Goal: Information Seeking & Learning: Check status

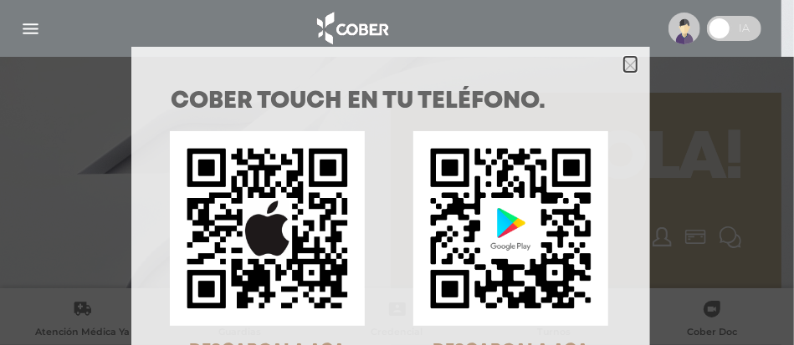
click at [624, 64] on polygon "Close" at bounding box center [630, 65] width 13 height 13
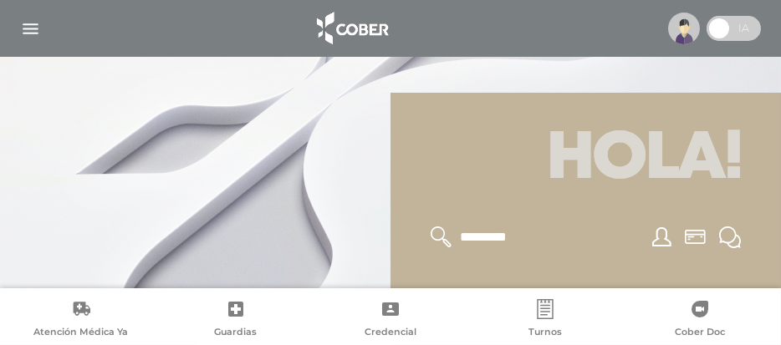
click at [33, 30] on img "button" at bounding box center [30, 28] width 21 height 21
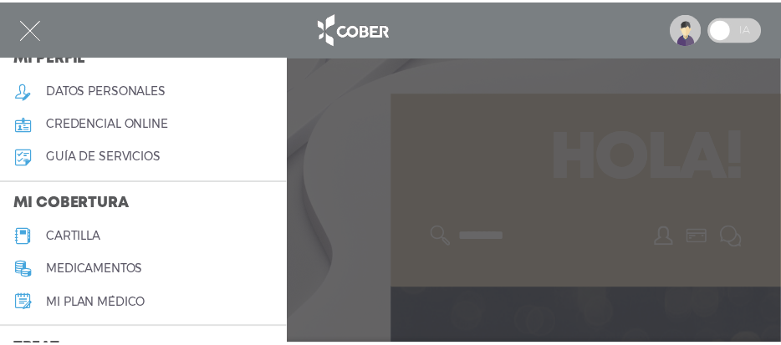
scroll to position [166, 0]
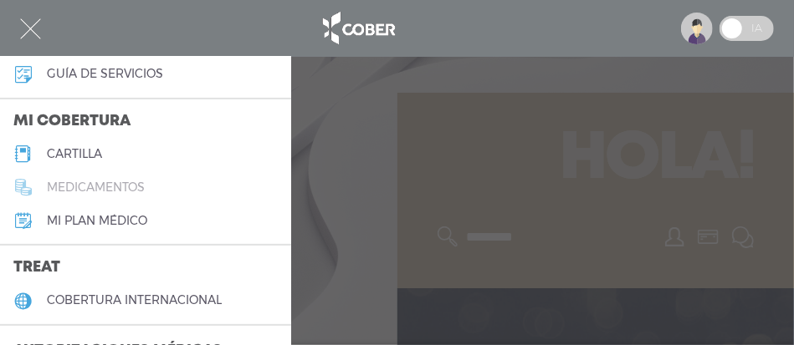
click at [105, 183] on h5 "medicamentos" at bounding box center [96, 188] width 98 height 14
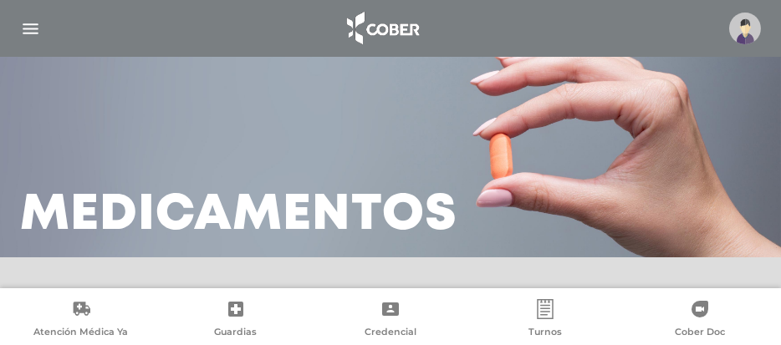
click at [32, 30] on img "button" at bounding box center [30, 28] width 21 height 21
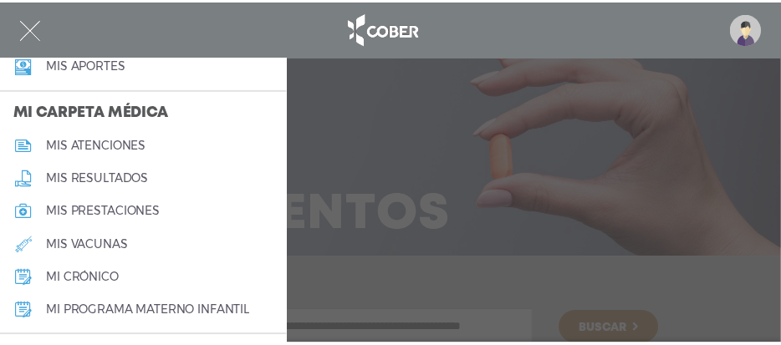
scroll to position [836, 0]
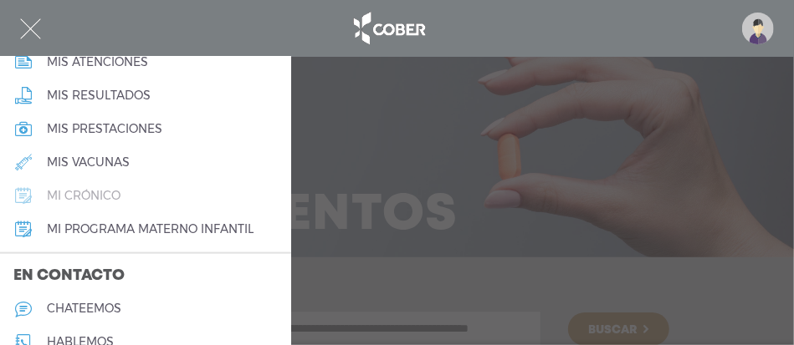
click at [102, 195] on h5 "mi crónico" at bounding box center [84, 196] width 74 height 14
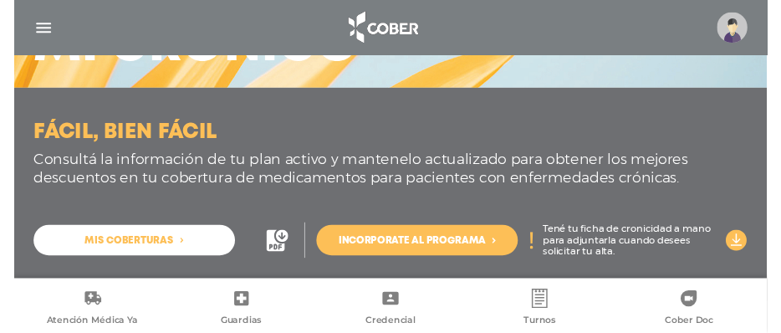
scroll to position [190, 0]
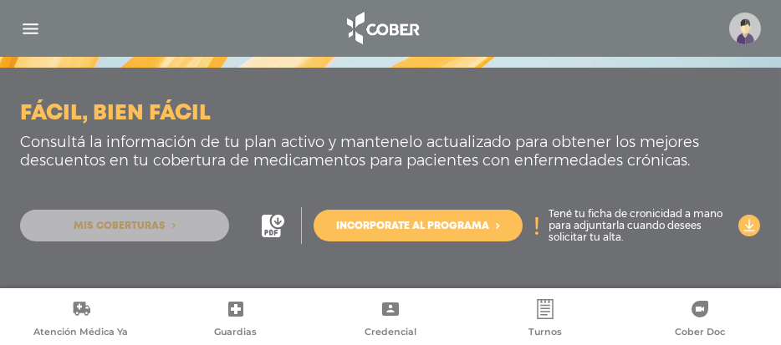
click at [114, 227] on span "Mis coberturas" at bounding box center [120, 227] width 92 height 10
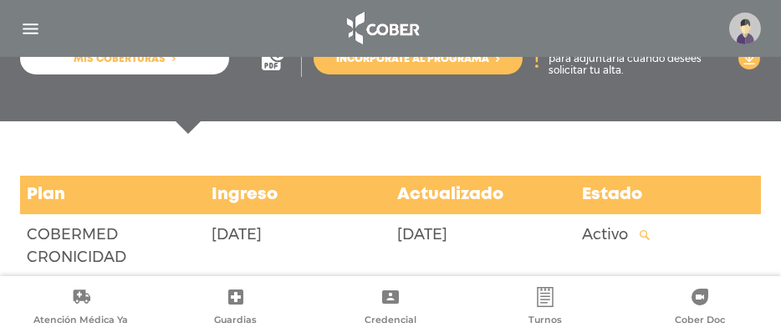
scroll to position [389, 0]
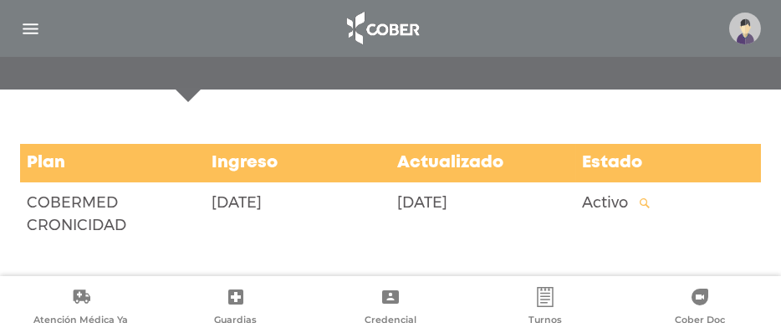
click at [26, 25] on img "button" at bounding box center [30, 28] width 21 height 21
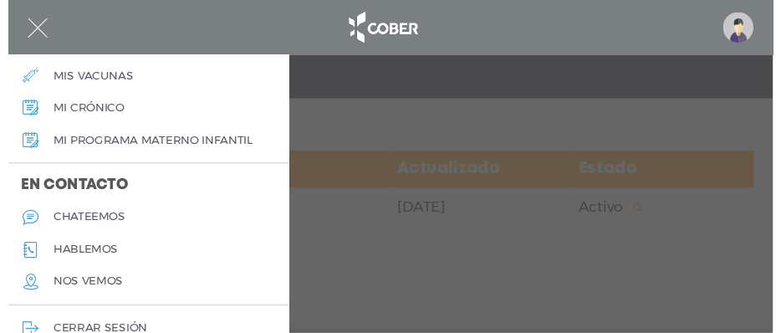
scroll to position [944, 0]
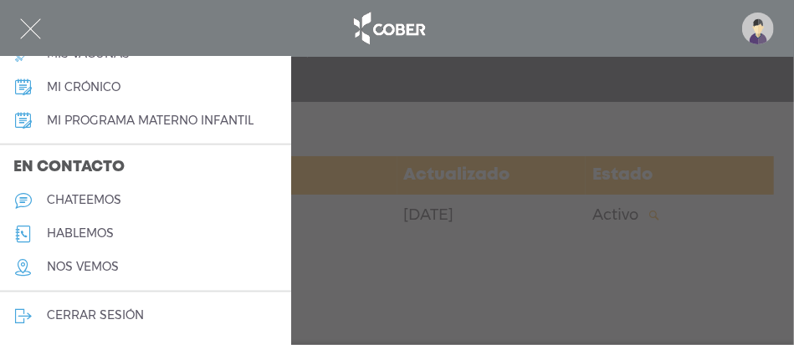
click at [112, 199] on h5 "chateemos" at bounding box center [84, 200] width 74 height 14
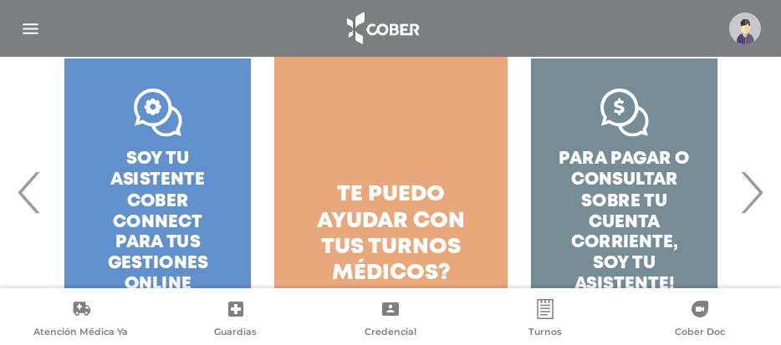
scroll to position [405, 0]
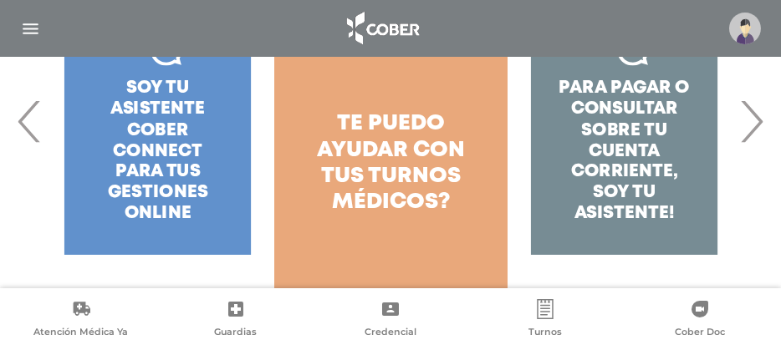
click at [757, 120] on span "›" at bounding box center [751, 121] width 33 height 90
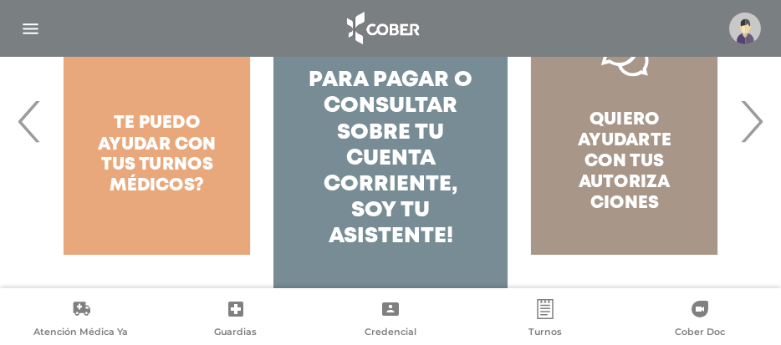
click at [756, 120] on span "›" at bounding box center [751, 121] width 33 height 90
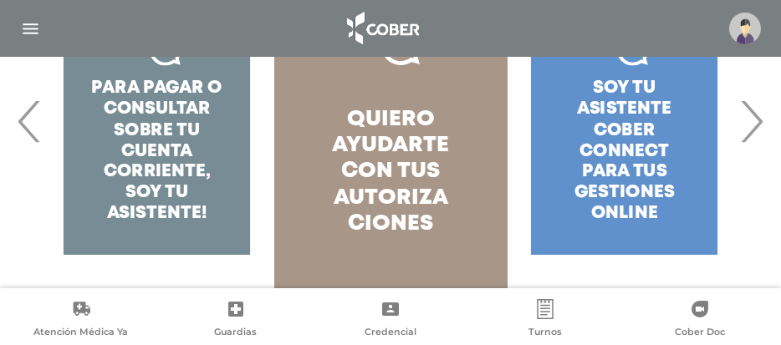
click at [756, 120] on span "›" at bounding box center [751, 121] width 33 height 90
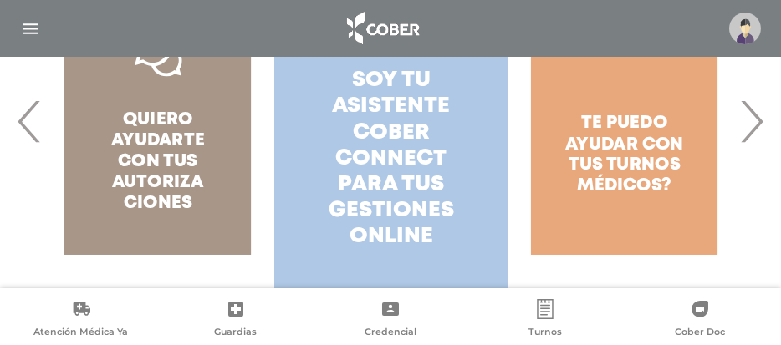
click at [396, 186] on span "soy tu asistente cober connect para tus" at bounding box center [391, 132] width 118 height 125
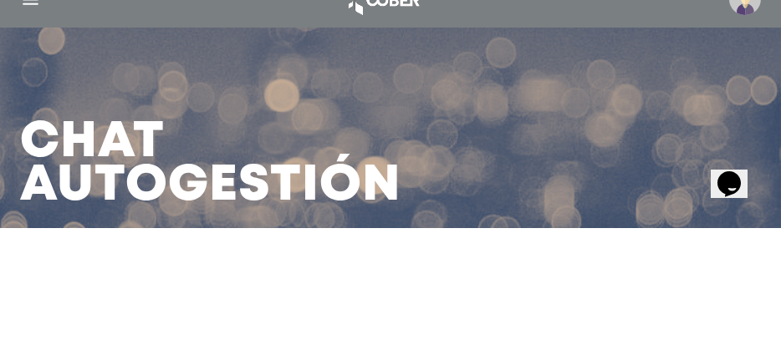
scroll to position [28, 0]
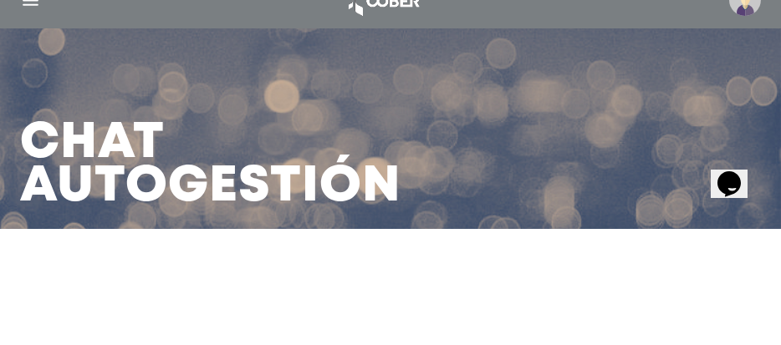
click at [739, 174] on icon "$i18n('chat', 'chat_widget')" at bounding box center [728, 183] width 23 height 25
